Goal: Transaction & Acquisition: Purchase product/service

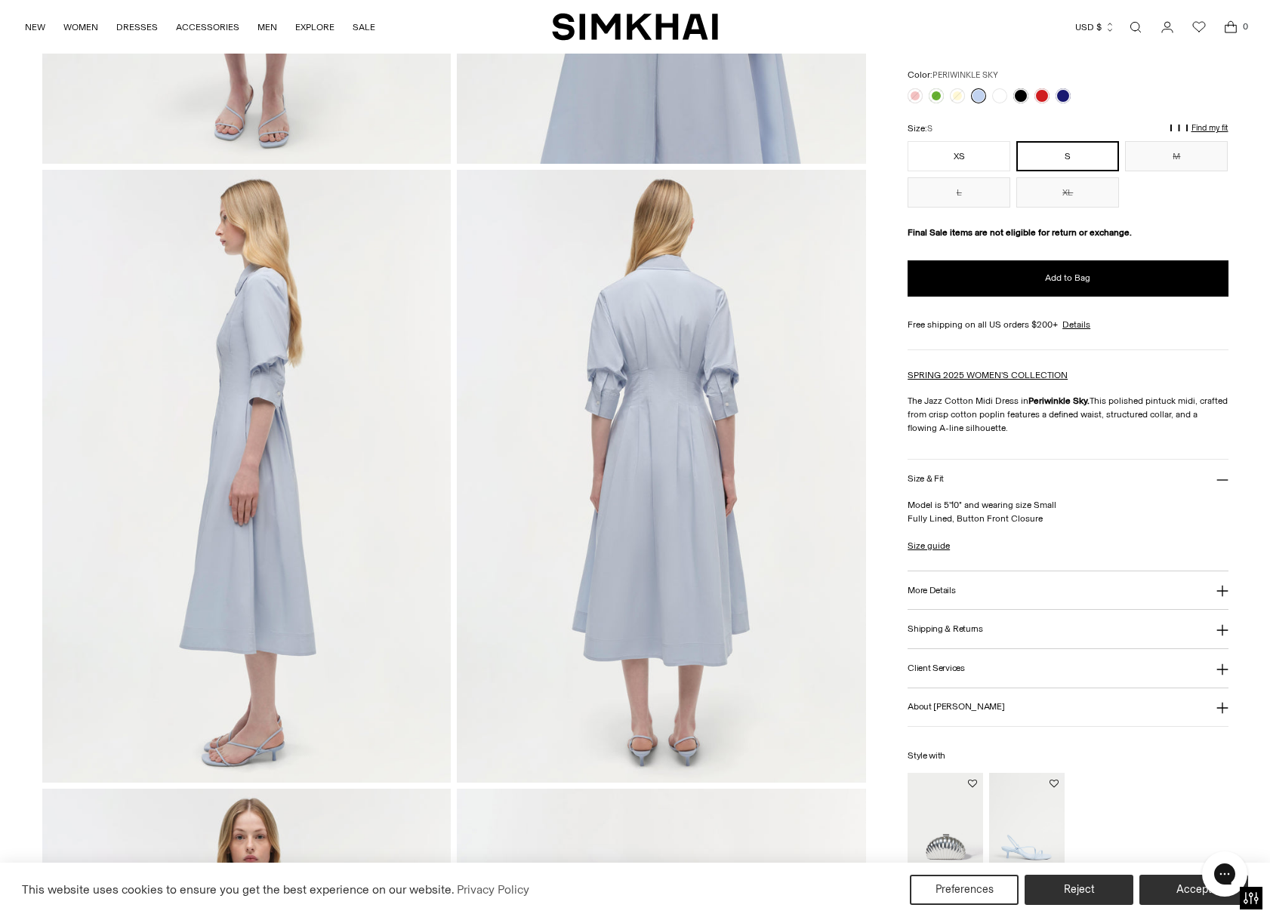
scroll to position [562, 0]
click at [954, 706] on h3 "About Jonathan Simkhai" at bounding box center [955, 707] width 97 height 10
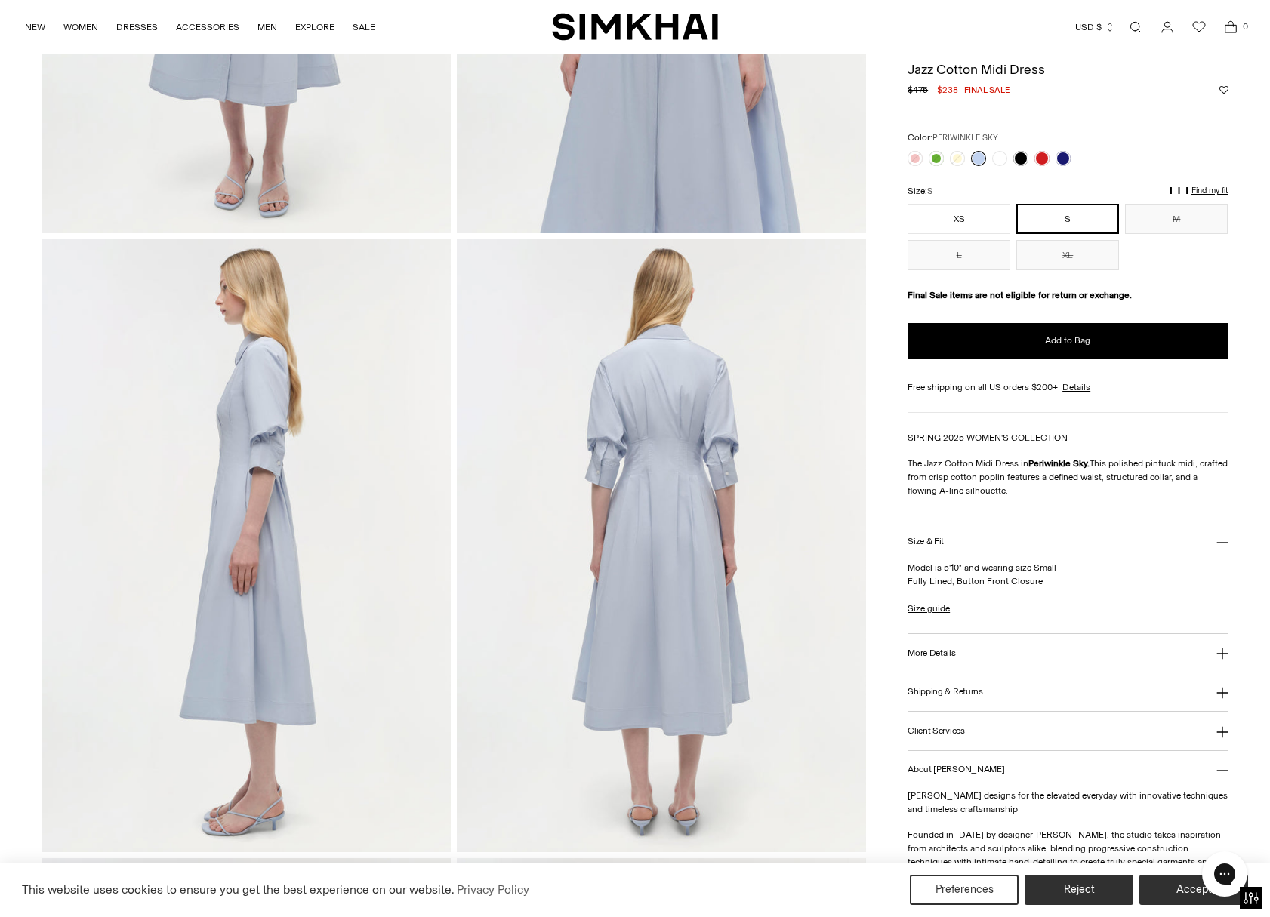
scroll to position [489, 0]
click at [1058, 338] on span "Add to Bag" at bounding box center [1067, 340] width 45 height 13
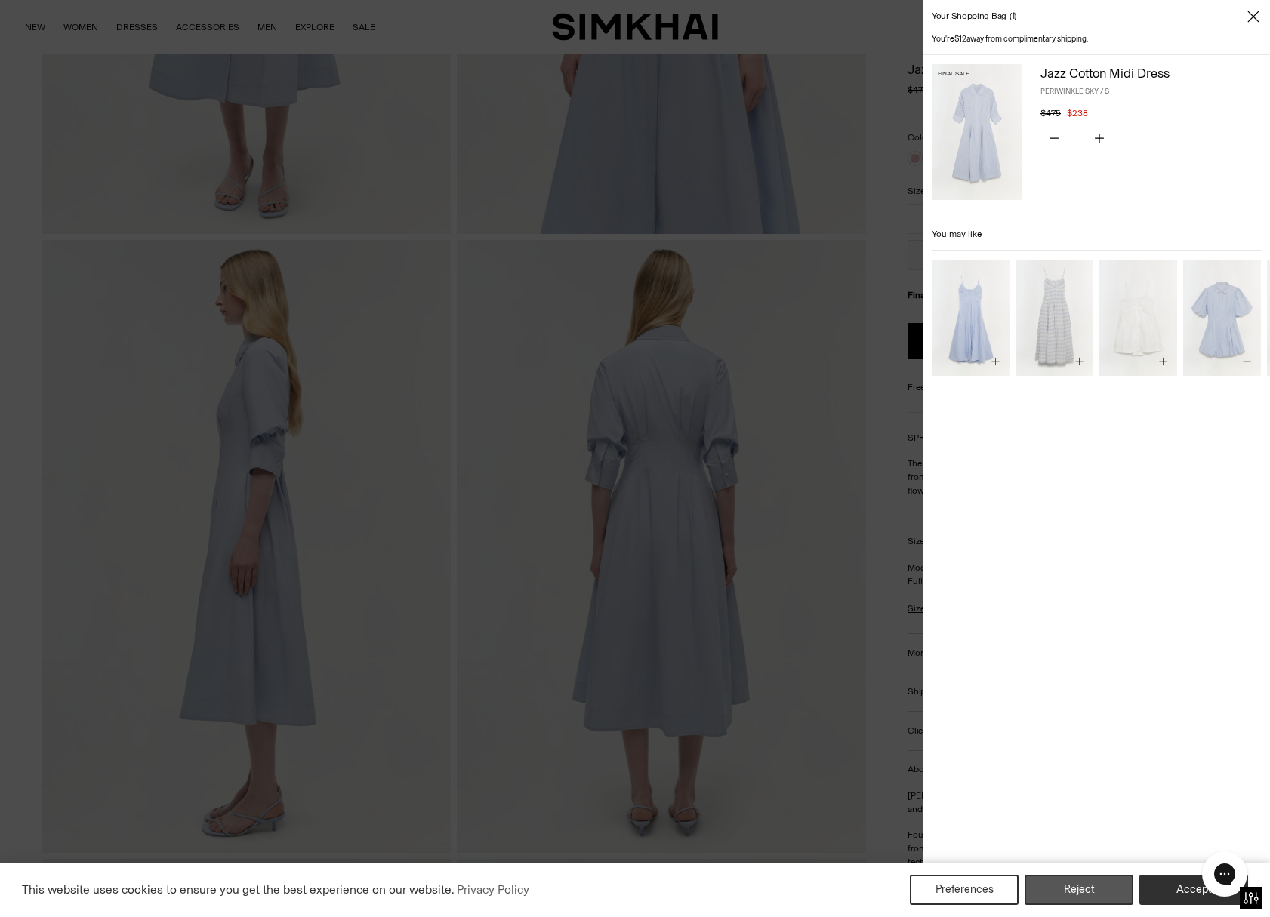
click at [1072, 888] on button "Reject" at bounding box center [1078, 890] width 109 height 30
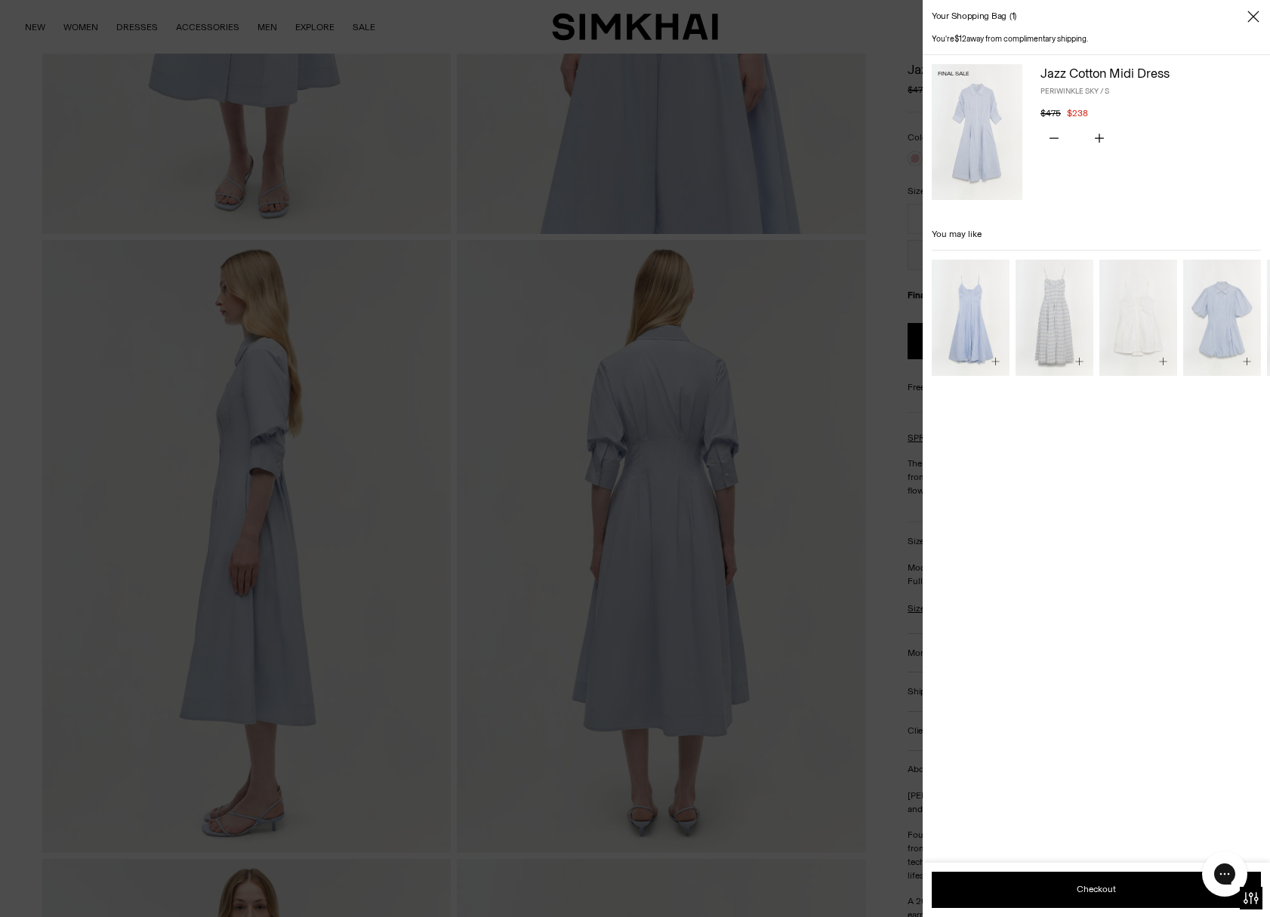
click at [1104, 651] on div "You're $12 away from complimentary shipping. Final Sale Jazz Cotton Midi Dress …" at bounding box center [1095, 475] width 347 height 884
click at [747, 599] on div at bounding box center [635, 458] width 1270 height 917
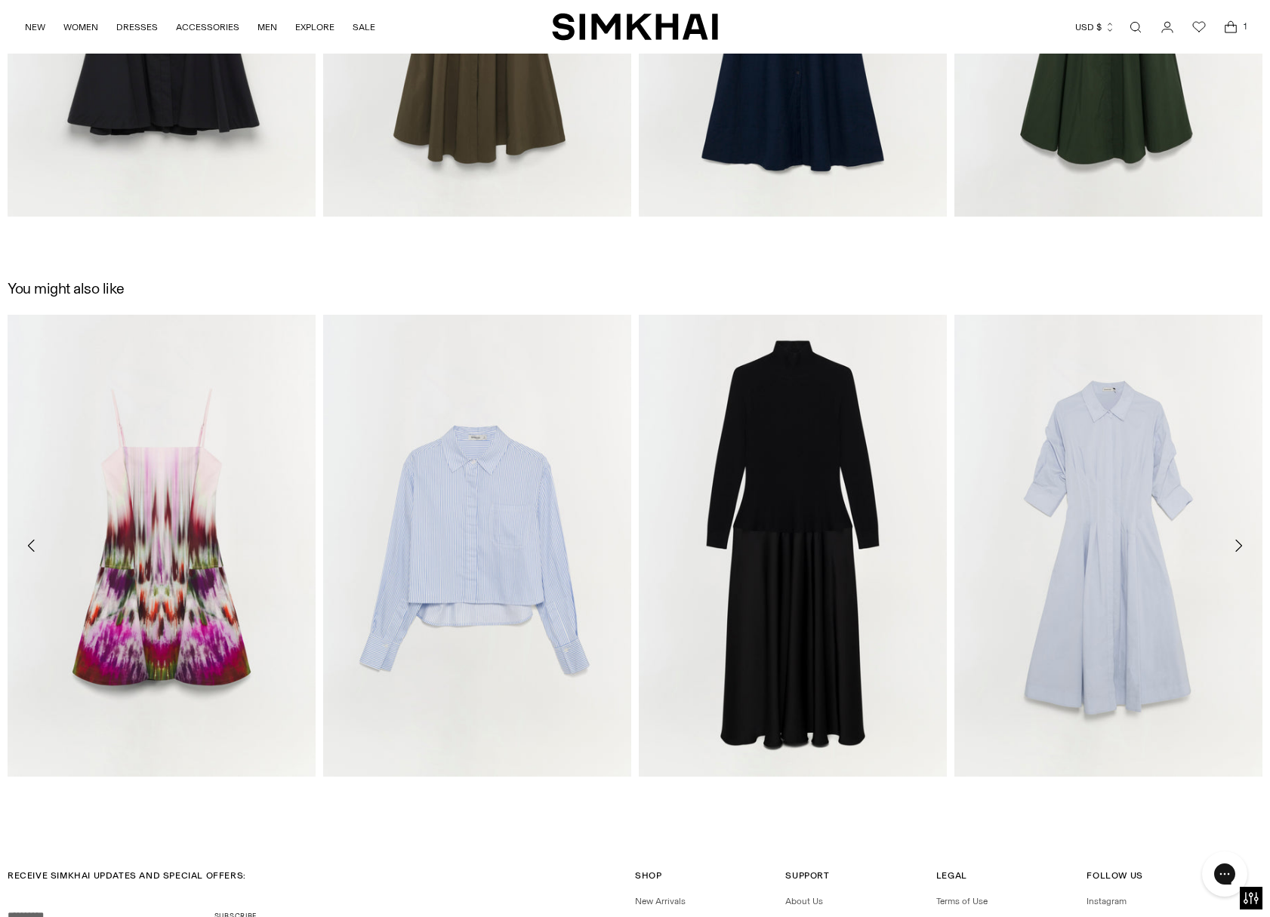
scroll to position [2501, 0]
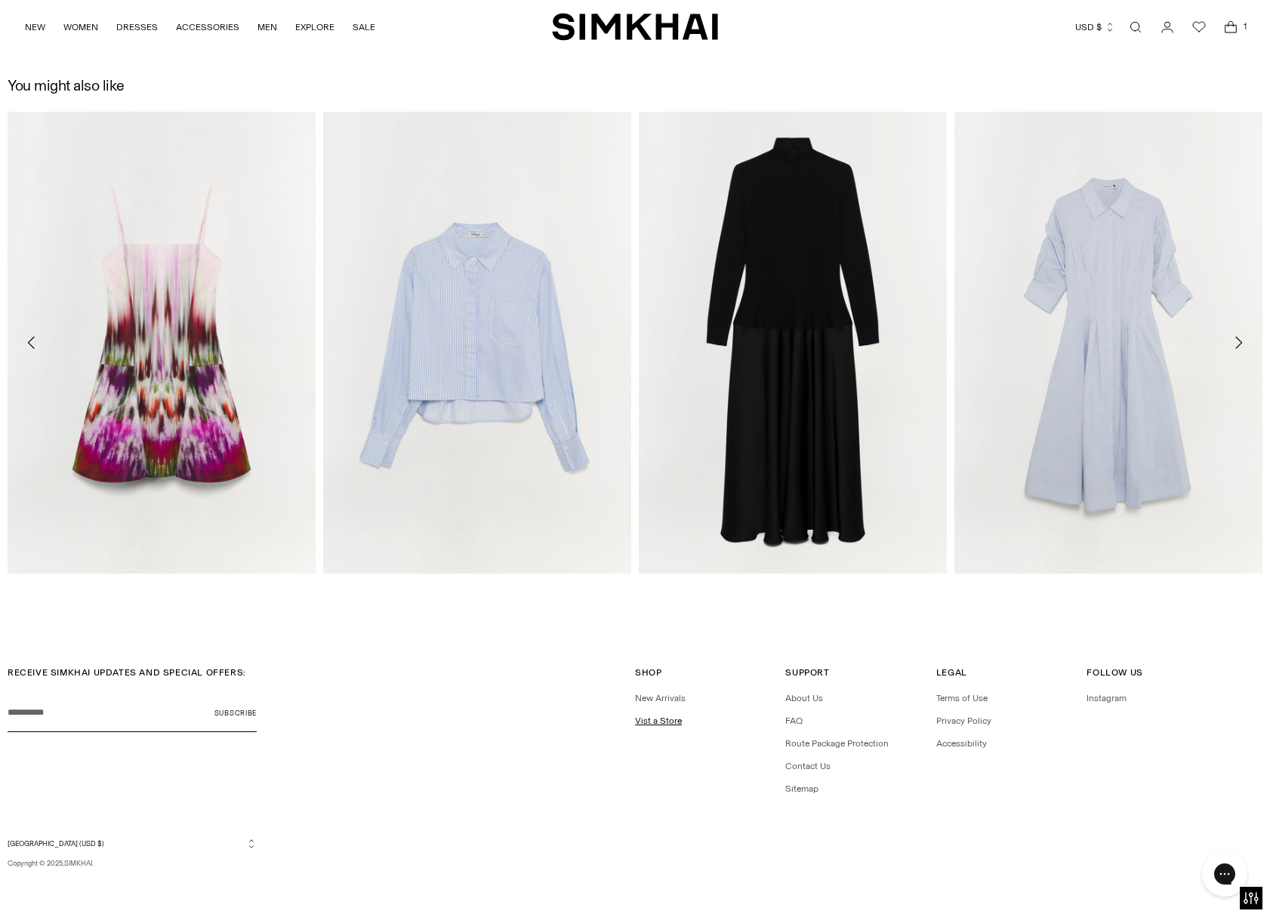
click at [666, 719] on link "Vist a Store" at bounding box center [658, 721] width 47 height 11
